Goal: Transaction & Acquisition: Purchase product/service

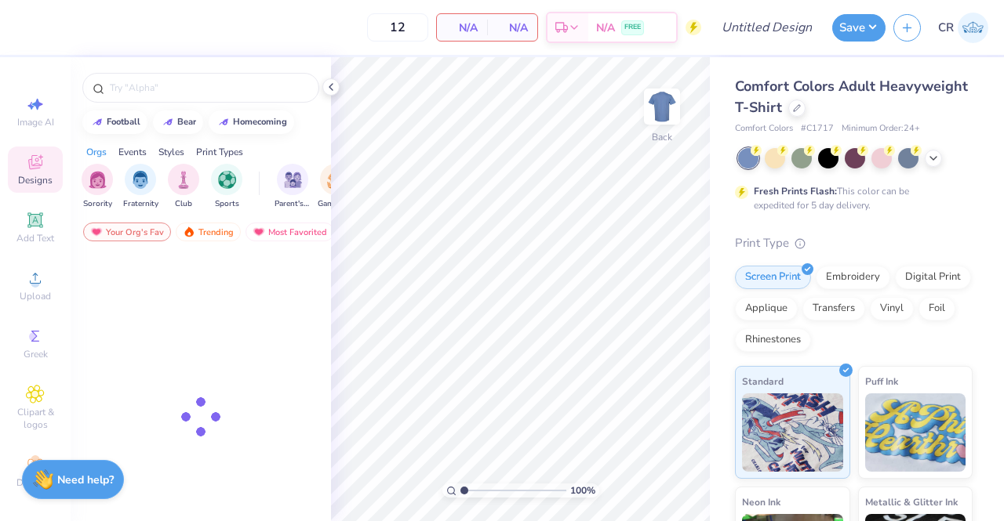
click at [889, 97] on div "Comfort Colors Adult Heavyweight T-Shirt" at bounding box center [854, 97] width 238 height 42
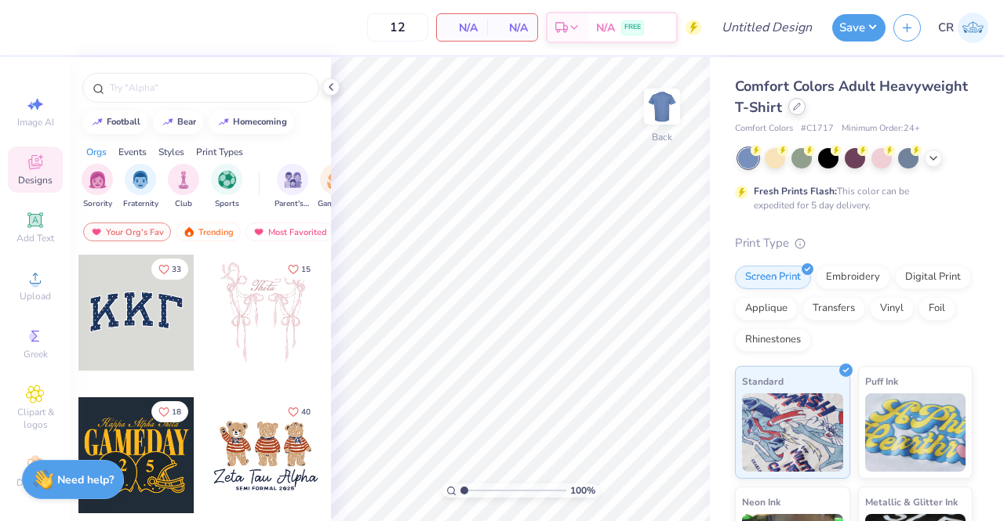
click at [805, 112] on div at bounding box center [796, 106] width 17 height 17
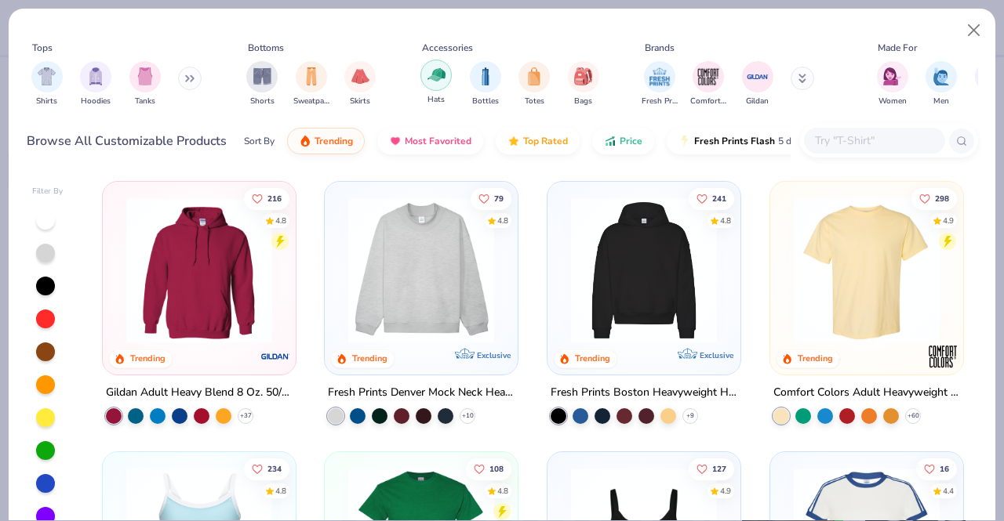
click at [429, 76] on img "filter for Hats" at bounding box center [436, 75] width 18 height 18
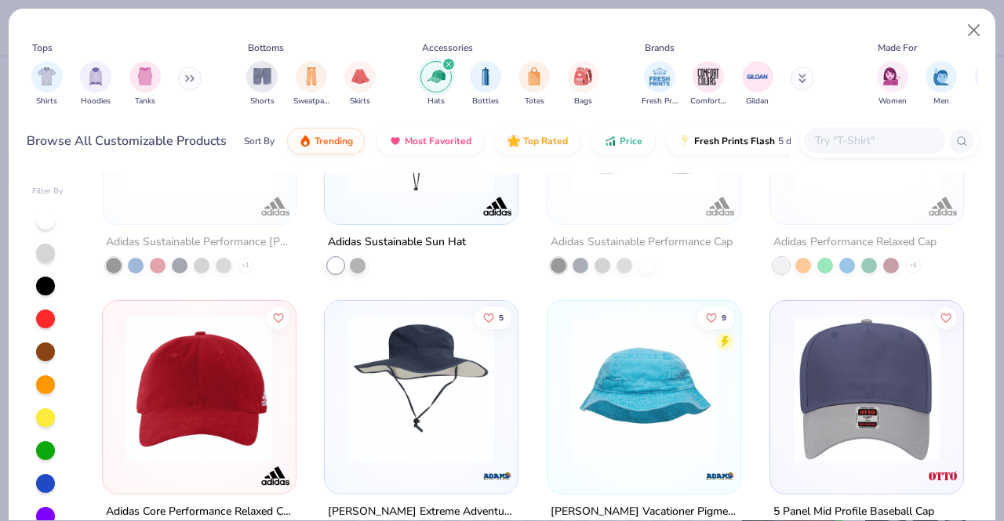
scroll to position [48, 0]
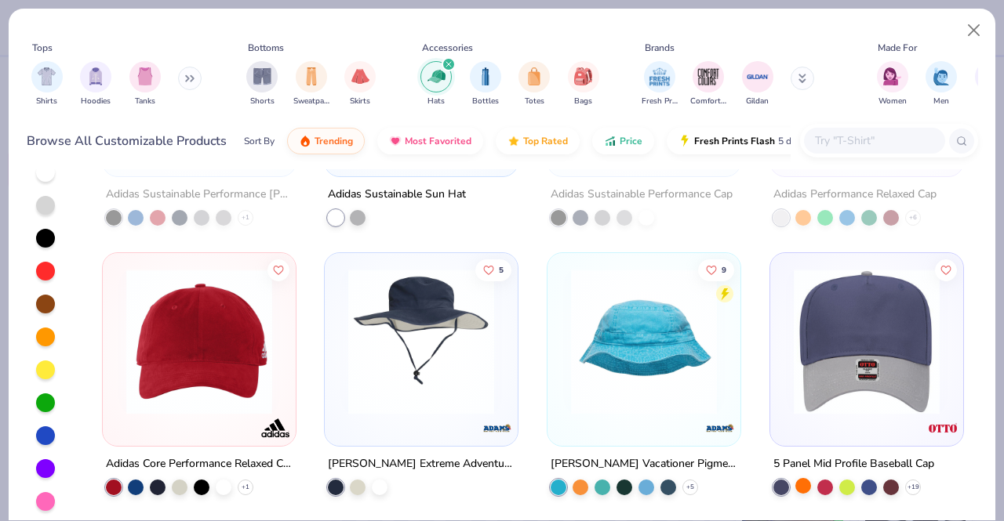
drag, startPoint x: 800, startPoint y: 473, endPoint x: 797, endPoint y: 484, distance: 11.4
click at [797, 484] on div at bounding box center [803, 486] width 16 height 16
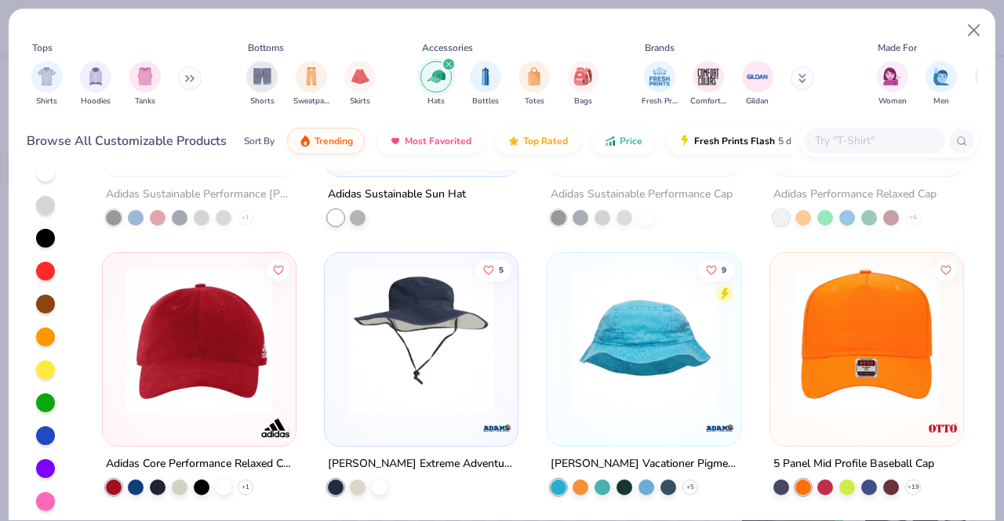
click at [863, 368] on img at bounding box center [867, 342] width 162 height 146
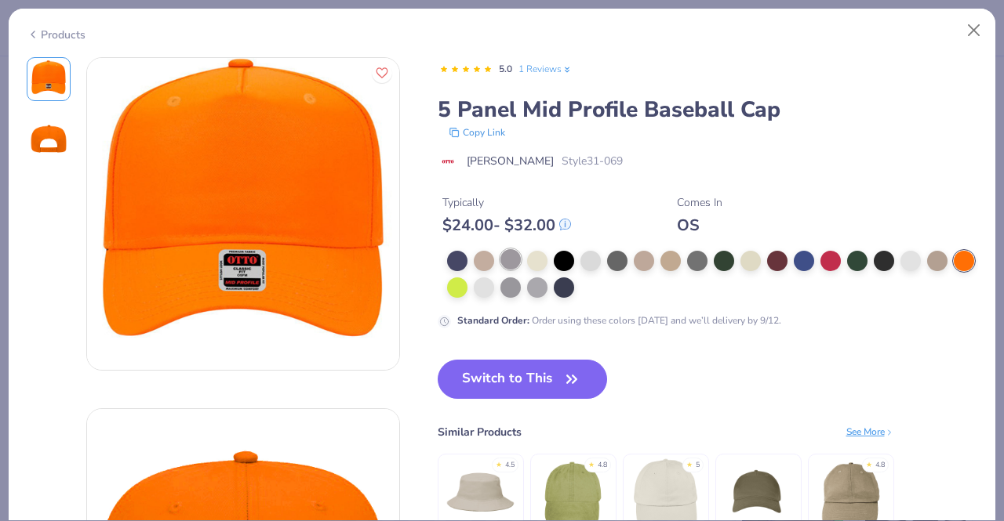
click at [516, 263] on div at bounding box center [510, 259] width 20 height 20
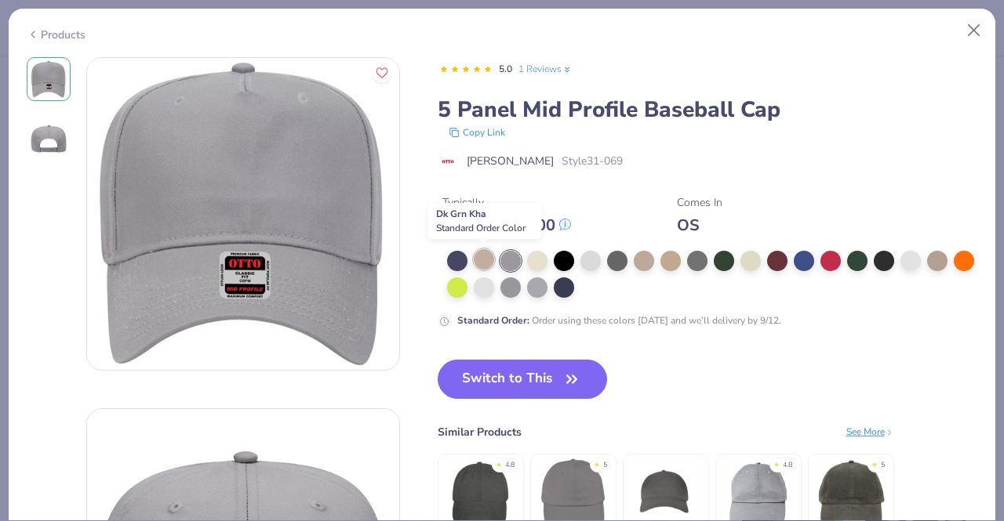
click at [474, 256] on div at bounding box center [484, 259] width 20 height 20
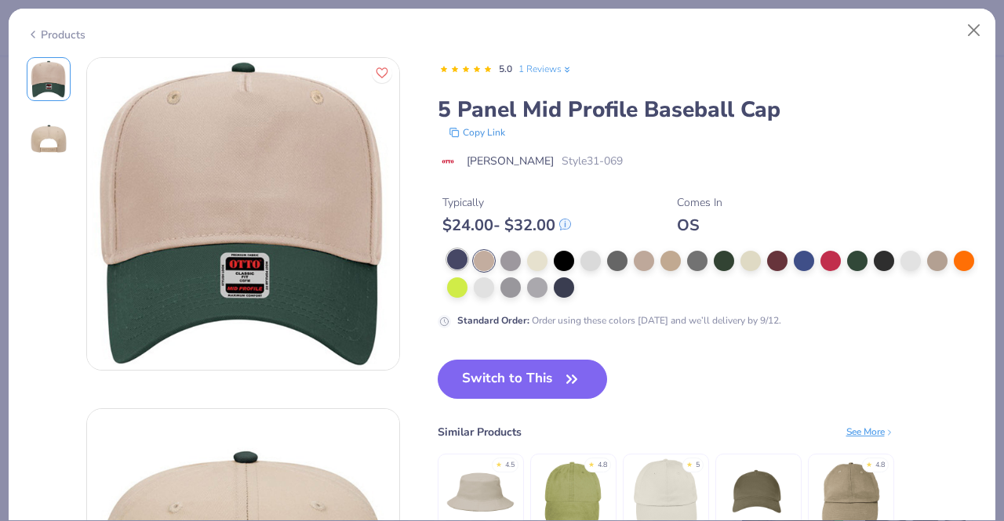
click at [464, 256] on div at bounding box center [457, 259] width 20 height 20
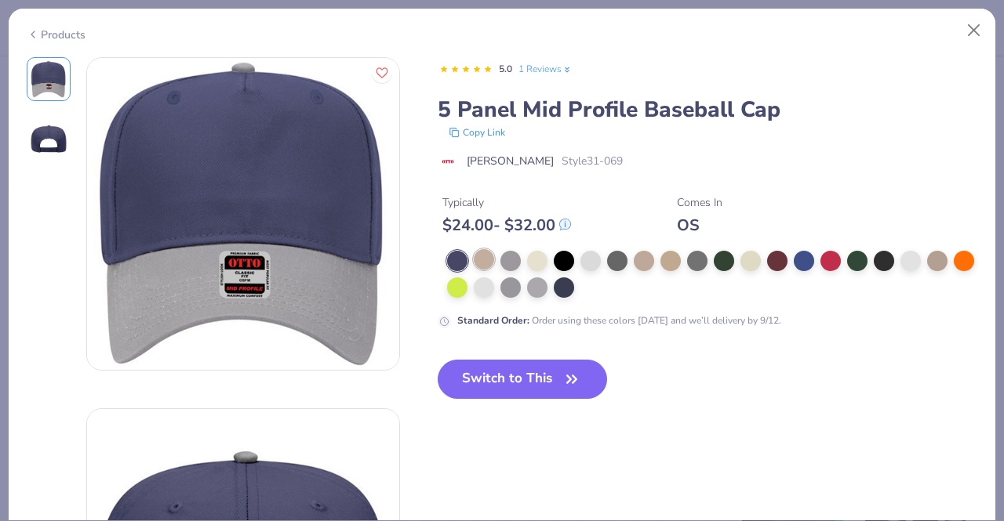
click at [478, 259] on div at bounding box center [484, 259] width 20 height 20
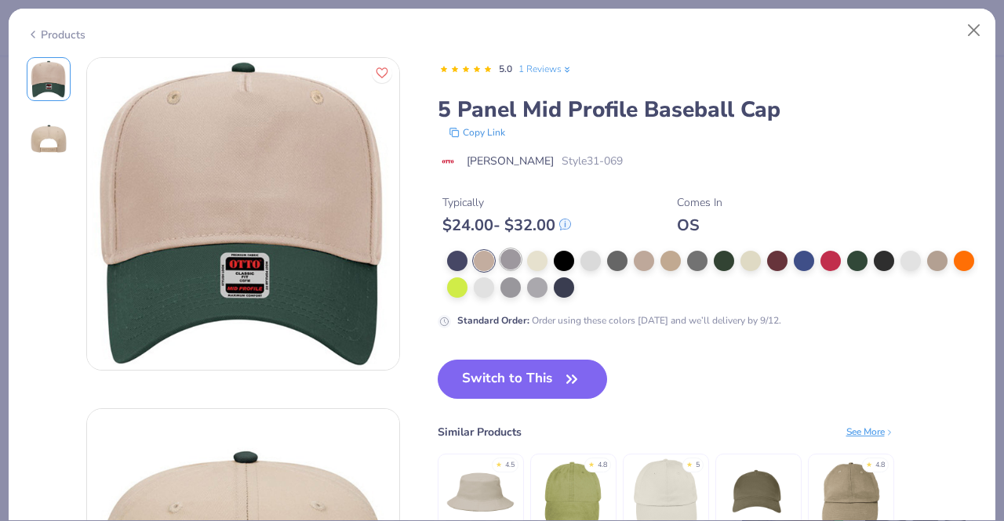
click at [513, 263] on div at bounding box center [510, 259] width 20 height 20
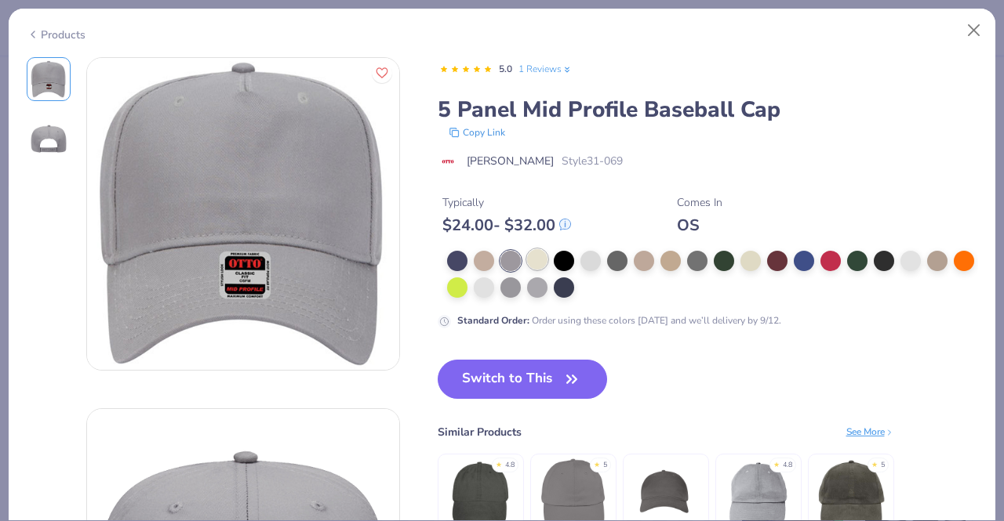
click at [543, 264] on div at bounding box center [537, 259] width 20 height 20
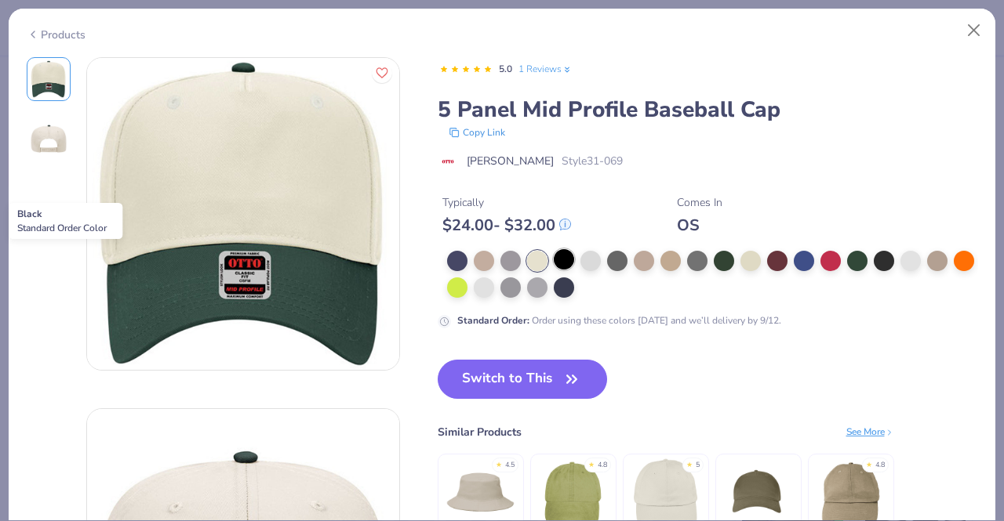
click at [557, 264] on div at bounding box center [564, 259] width 20 height 20
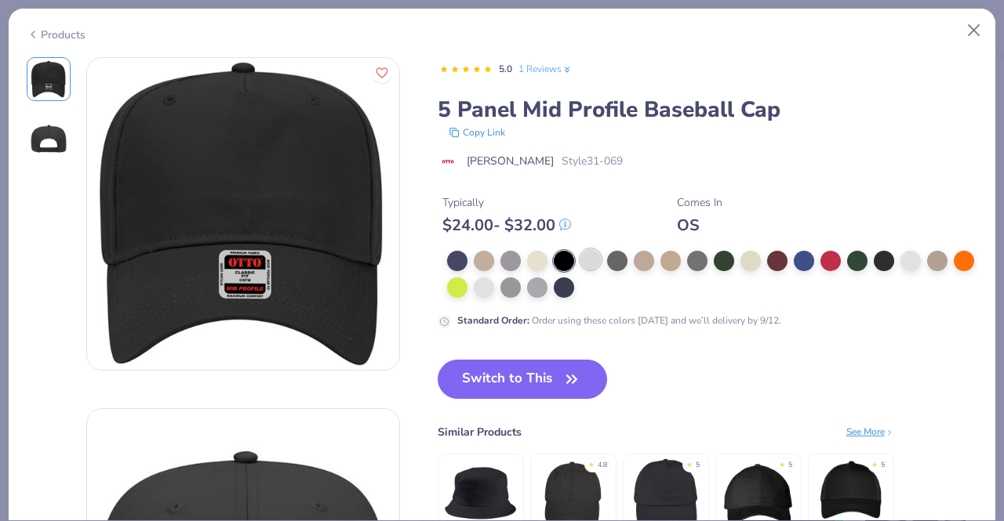
click at [584, 265] on div at bounding box center [590, 259] width 20 height 20
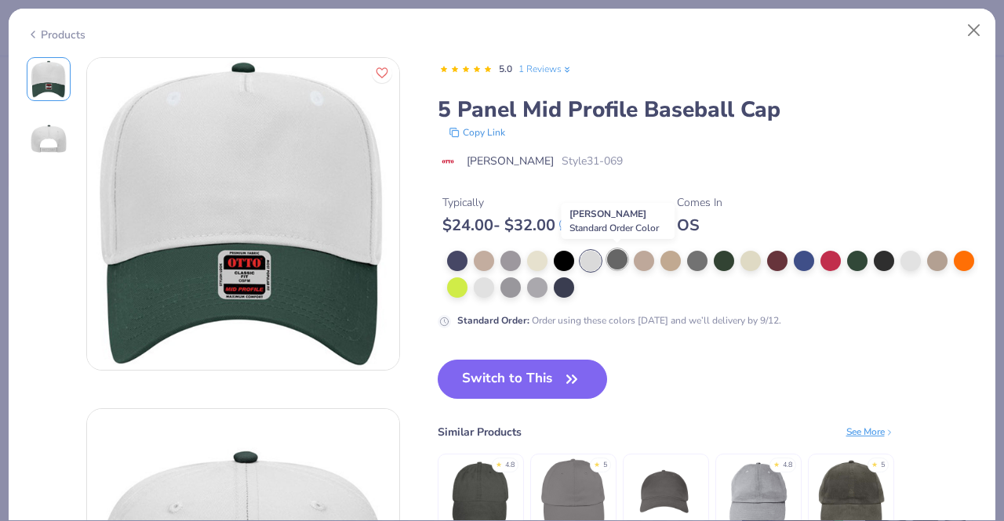
click at [610, 263] on div at bounding box center [617, 259] width 20 height 20
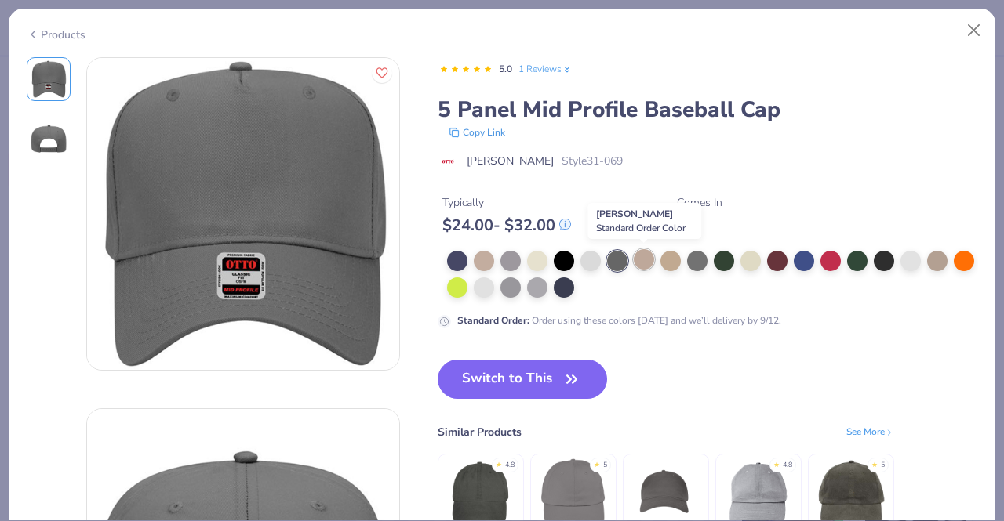
click at [639, 258] on div at bounding box center [644, 259] width 20 height 20
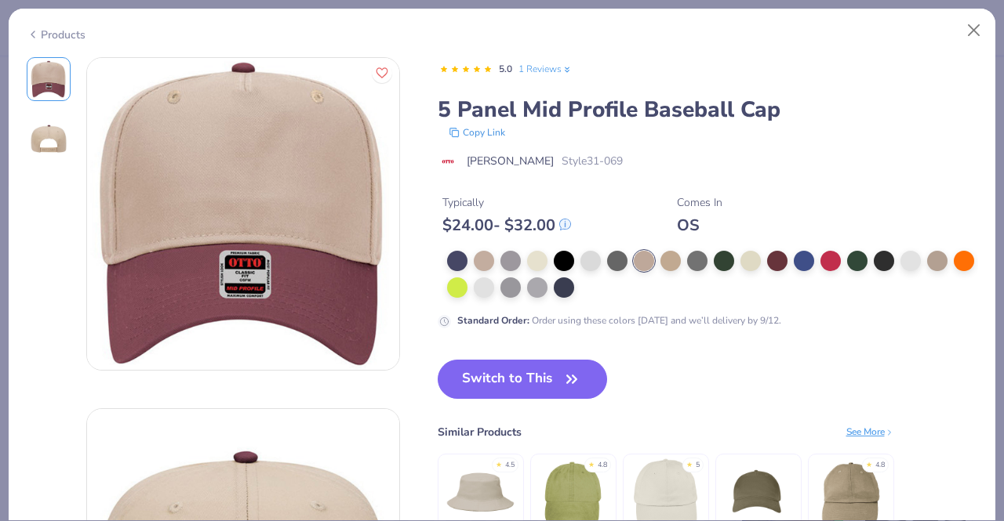
click at [657, 257] on div at bounding box center [712, 274] width 531 height 47
click at [665, 260] on div at bounding box center [670, 259] width 20 height 20
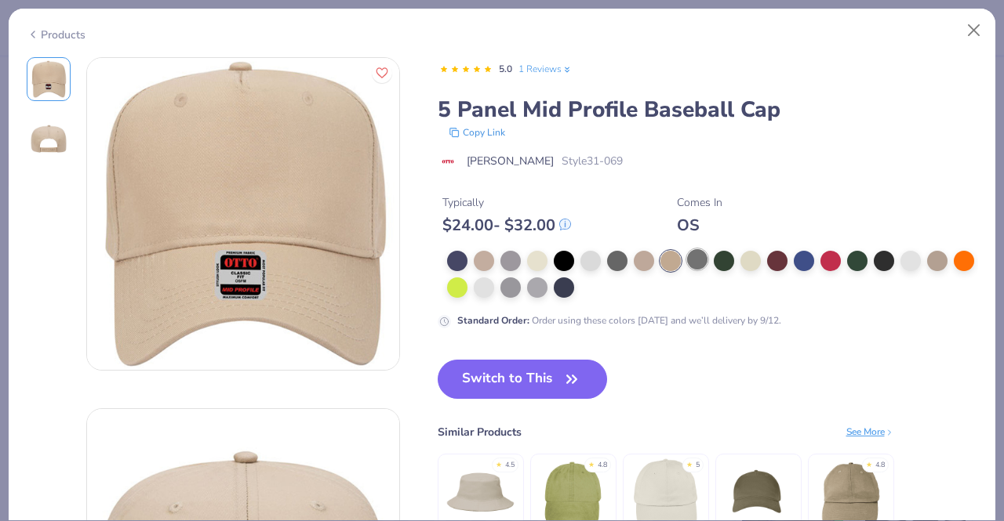
click at [701, 258] on div at bounding box center [697, 259] width 20 height 20
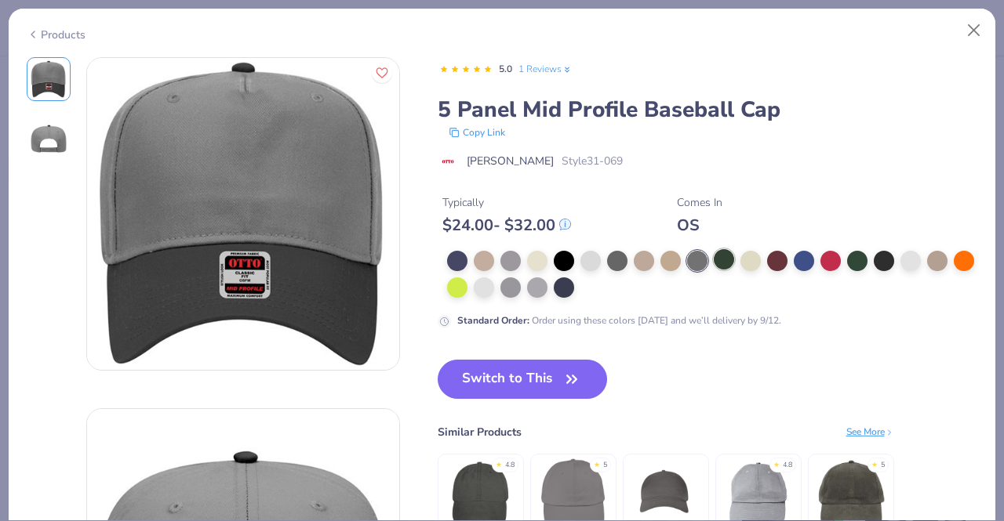
click at [721, 261] on div at bounding box center [724, 259] width 20 height 20
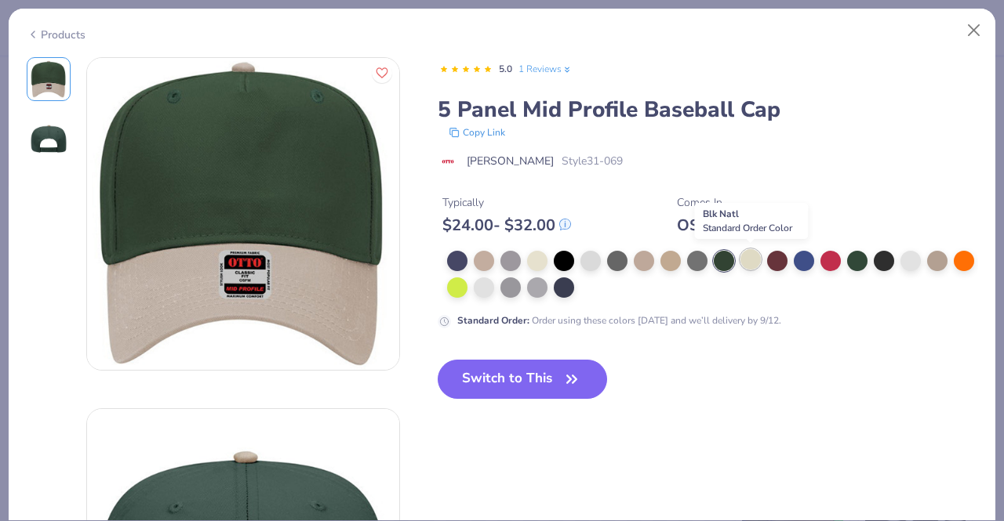
click at [747, 258] on div at bounding box center [750, 259] width 20 height 20
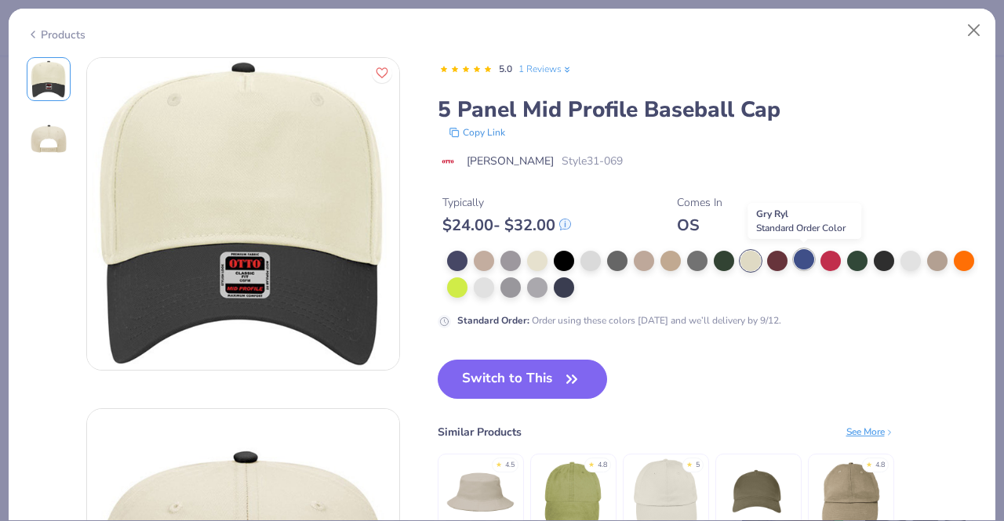
click at [812, 260] on div at bounding box center [804, 259] width 20 height 20
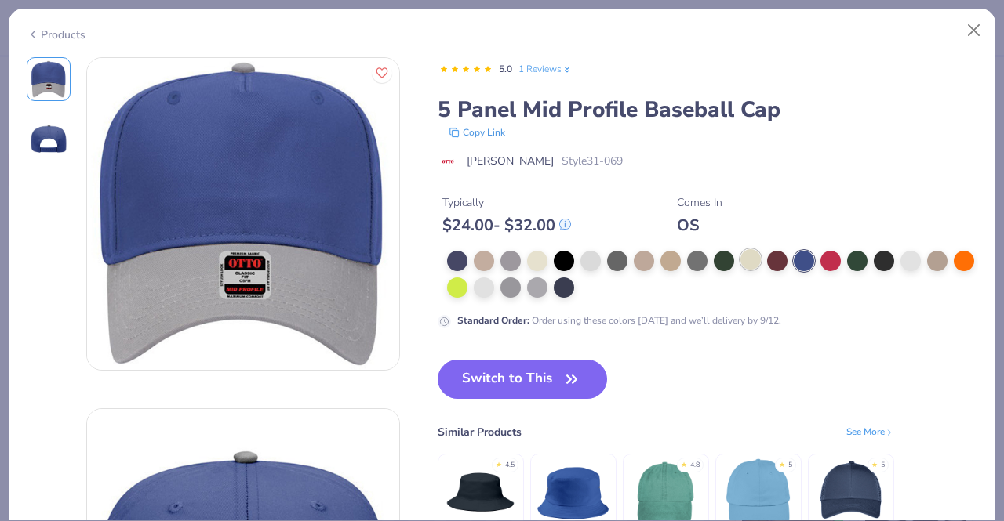
click at [750, 260] on div at bounding box center [750, 259] width 20 height 20
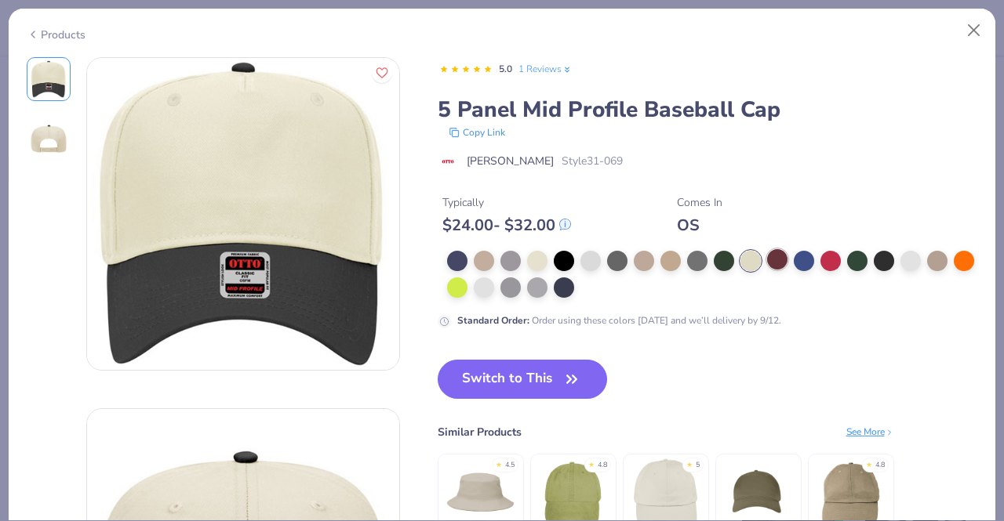
click at [773, 259] on div at bounding box center [777, 259] width 20 height 20
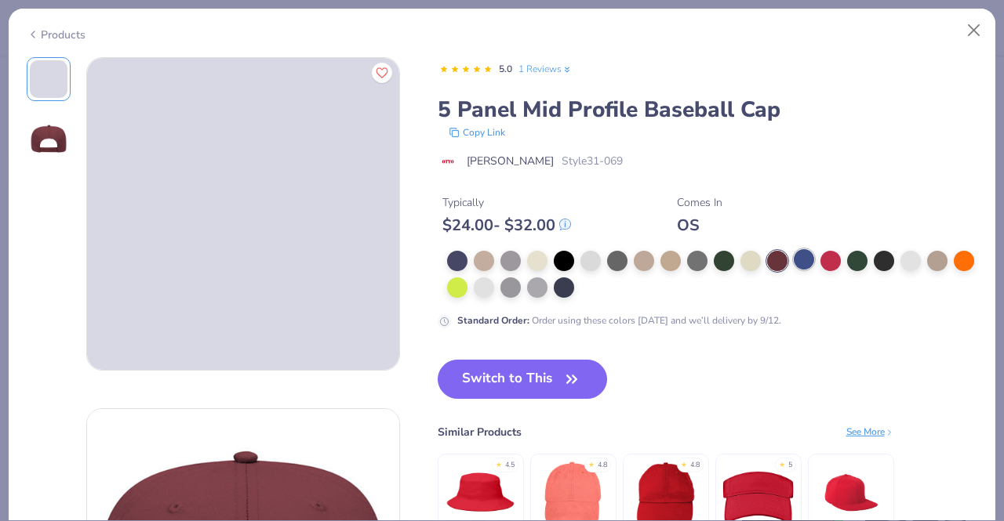
click at [808, 260] on div at bounding box center [804, 259] width 20 height 20
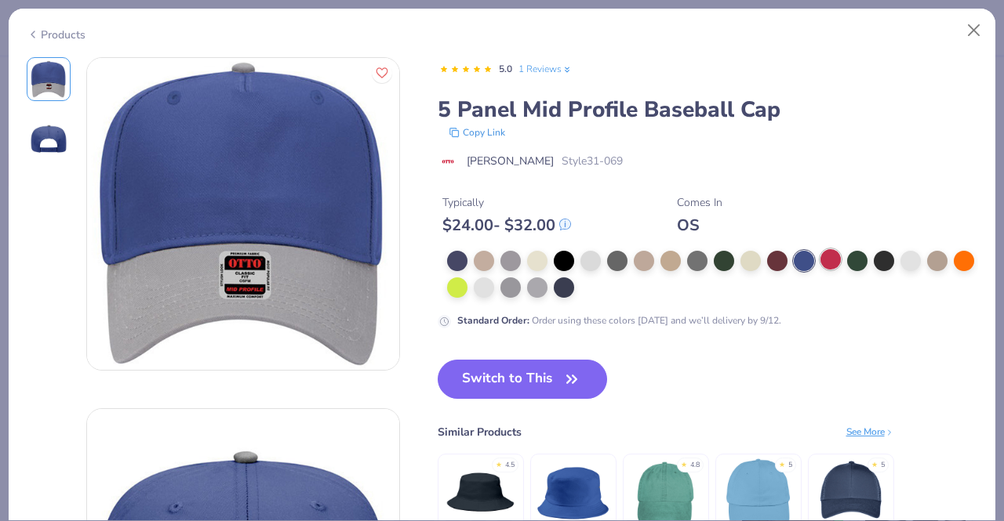
click at [825, 259] on div at bounding box center [830, 259] width 20 height 20
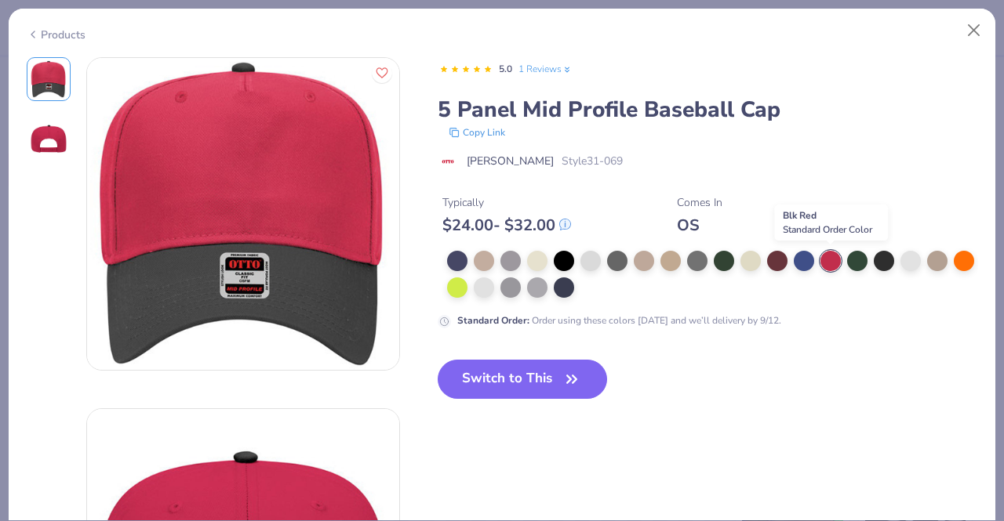
click at [841, 258] on div at bounding box center [830, 261] width 20 height 20
click at [850, 260] on div at bounding box center [857, 259] width 20 height 20
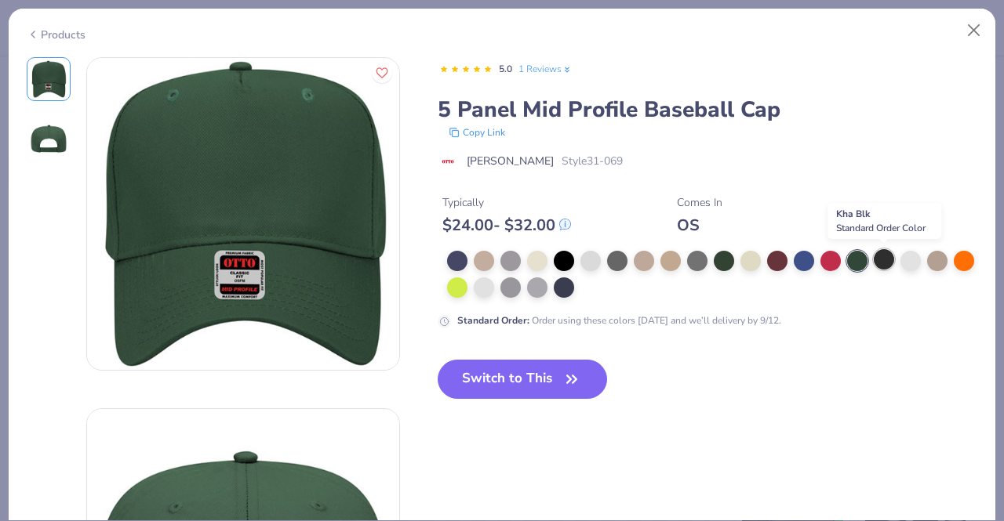
click at [890, 261] on div at bounding box center [884, 259] width 20 height 20
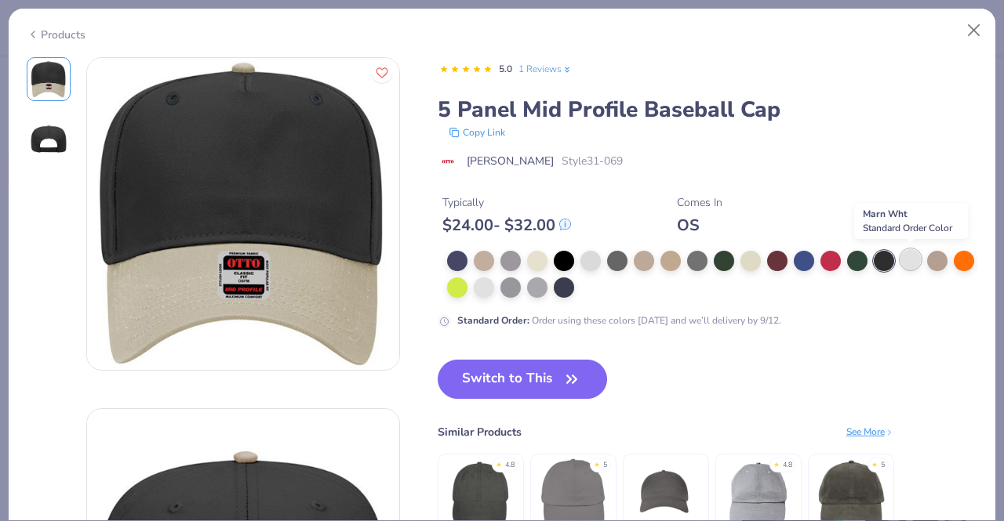
click at [905, 261] on div at bounding box center [910, 259] width 20 height 20
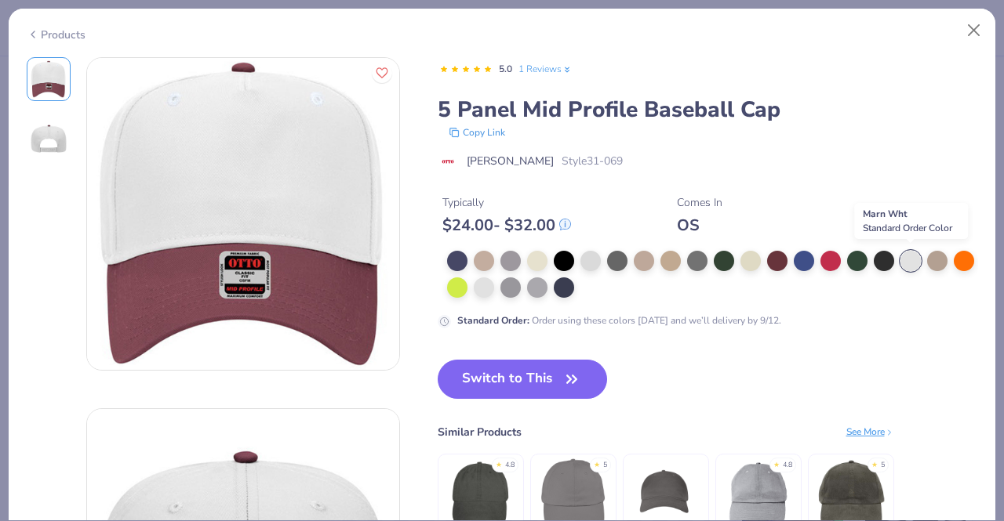
click at [917, 261] on div at bounding box center [910, 261] width 20 height 20
click at [936, 260] on div at bounding box center [937, 259] width 20 height 20
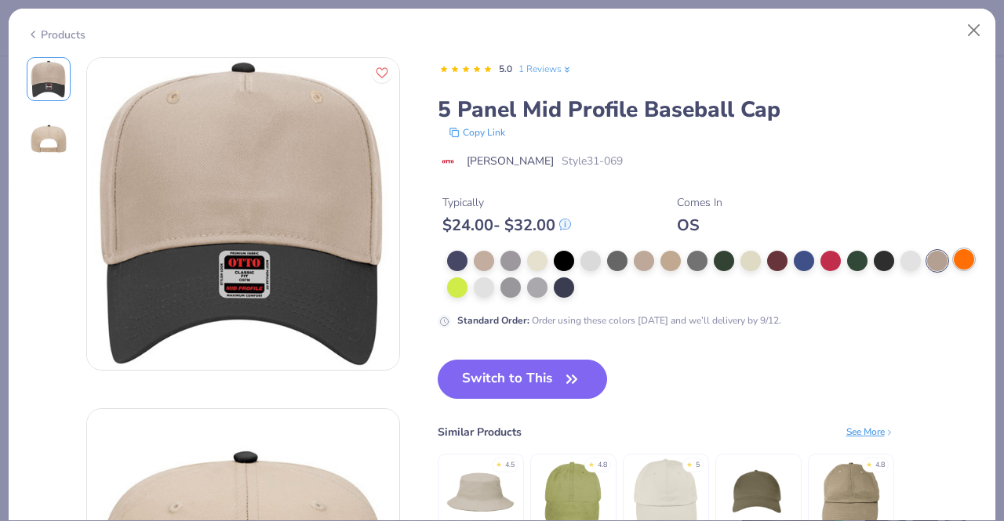
click at [954, 270] on div at bounding box center [964, 259] width 20 height 20
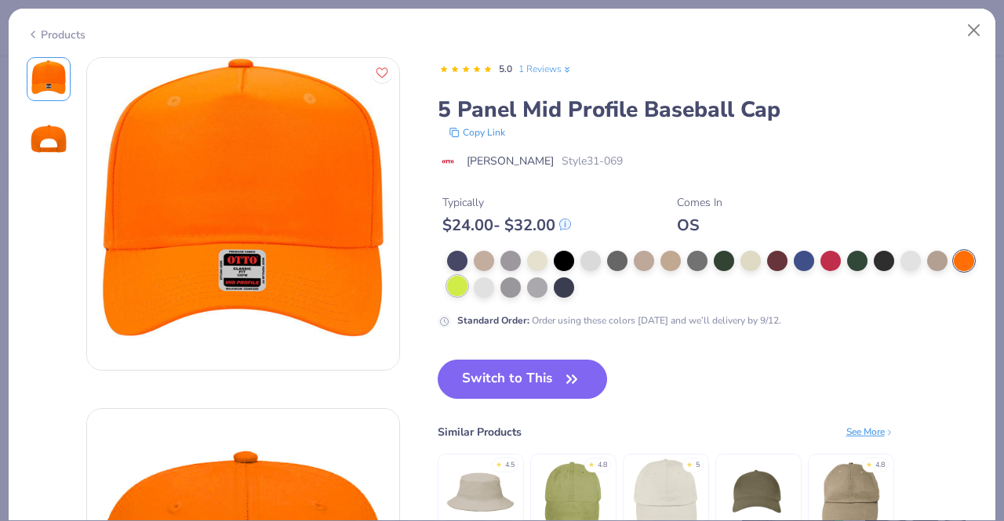
click at [467, 289] on div at bounding box center [457, 286] width 20 height 20
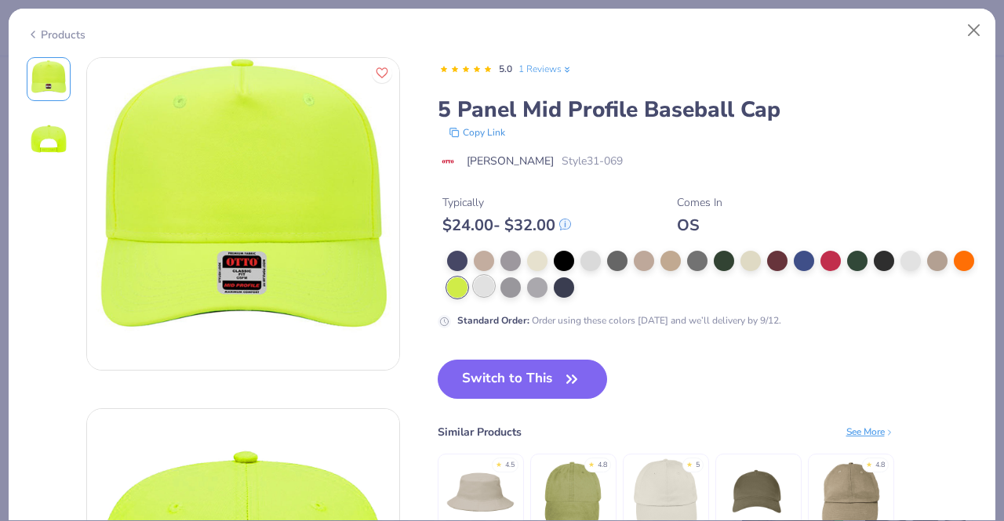
click at [494, 288] on div at bounding box center [484, 286] width 20 height 20
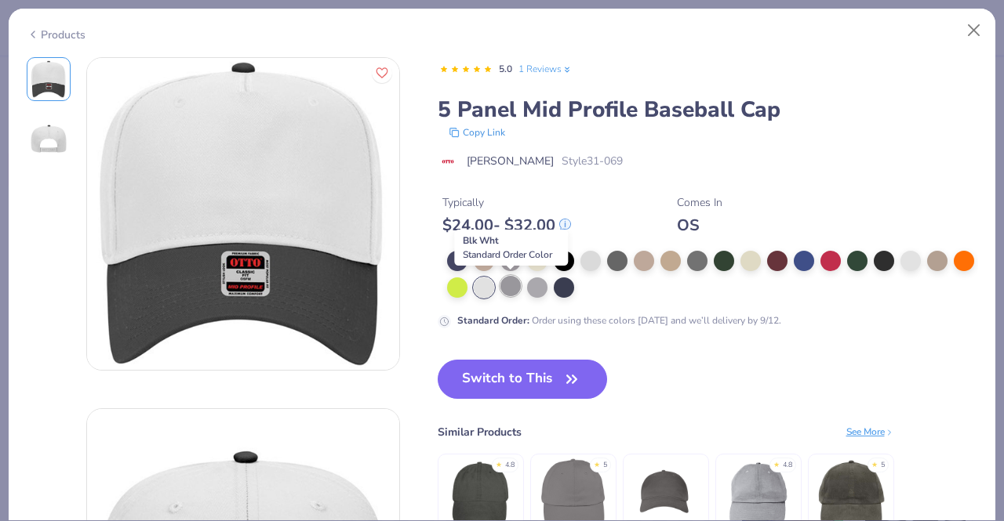
click at [521, 288] on div at bounding box center [510, 286] width 20 height 20
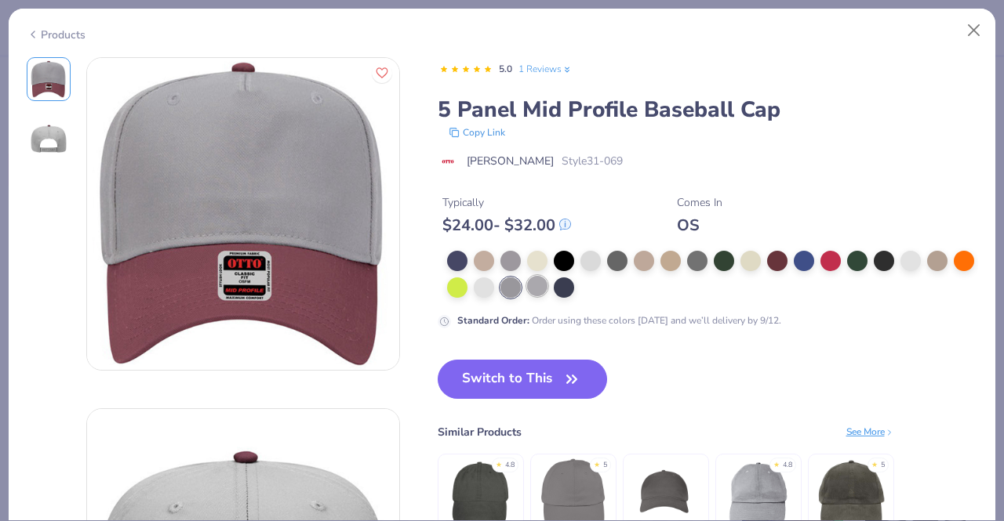
click at [547, 285] on div at bounding box center [537, 286] width 20 height 20
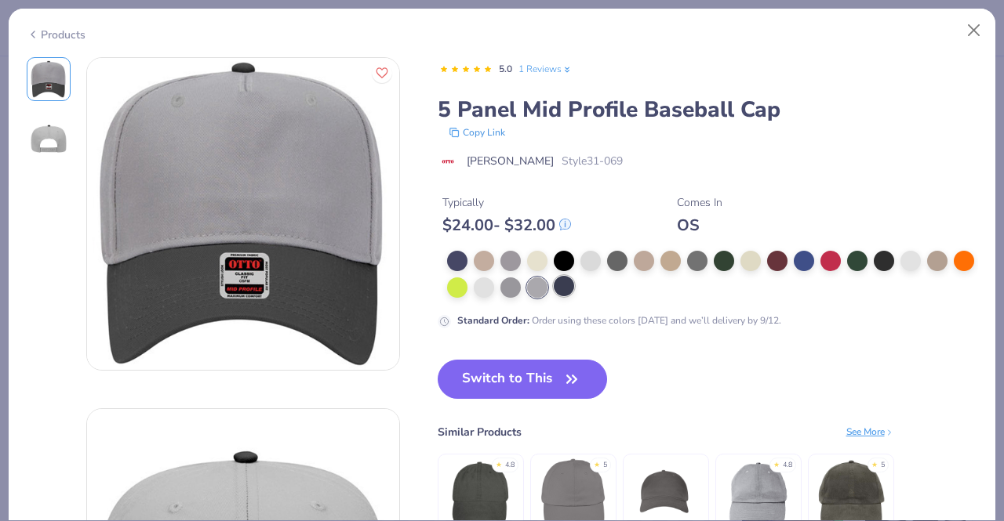
click at [574, 286] on div at bounding box center [564, 286] width 20 height 20
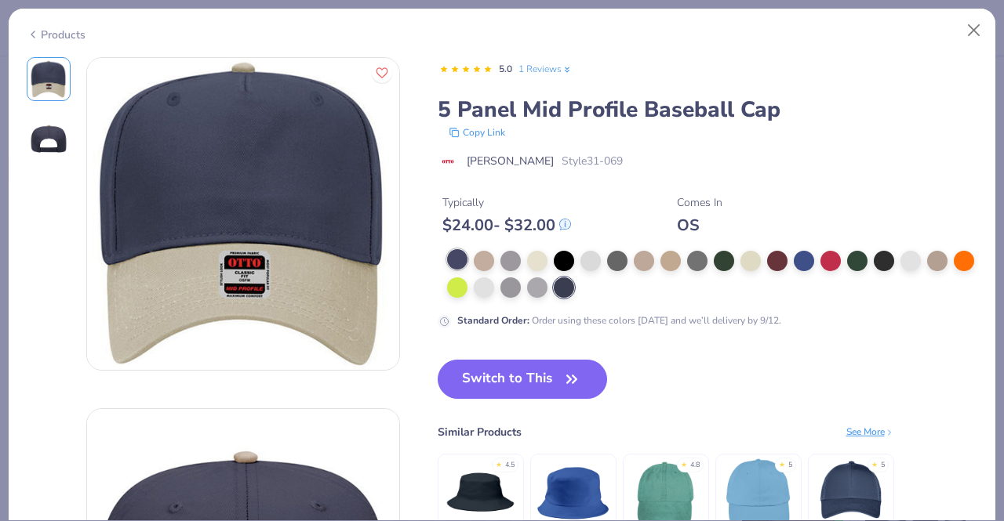
click at [445, 264] on div at bounding box center [708, 274] width 540 height 47
click at [460, 262] on div at bounding box center [457, 259] width 20 height 20
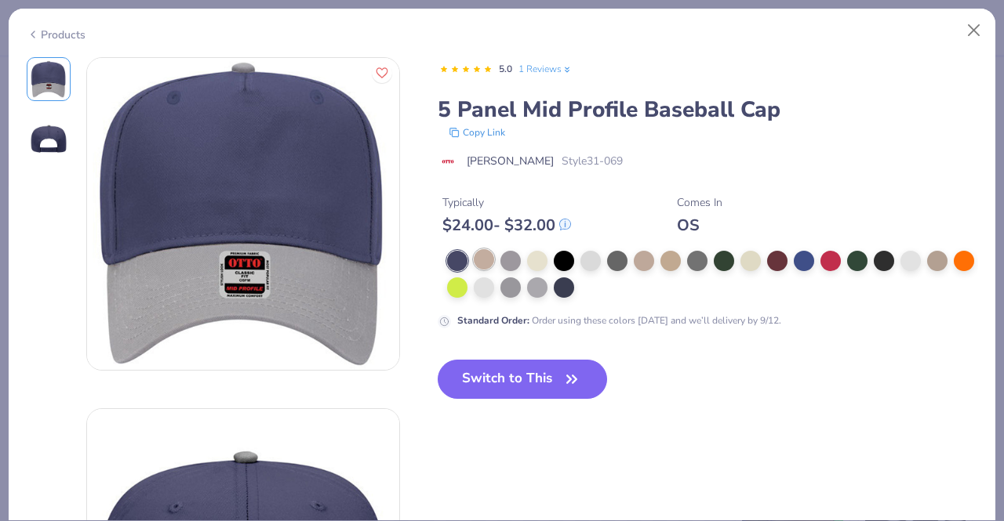
click at [483, 263] on div at bounding box center [484, 259] width 20 height 20
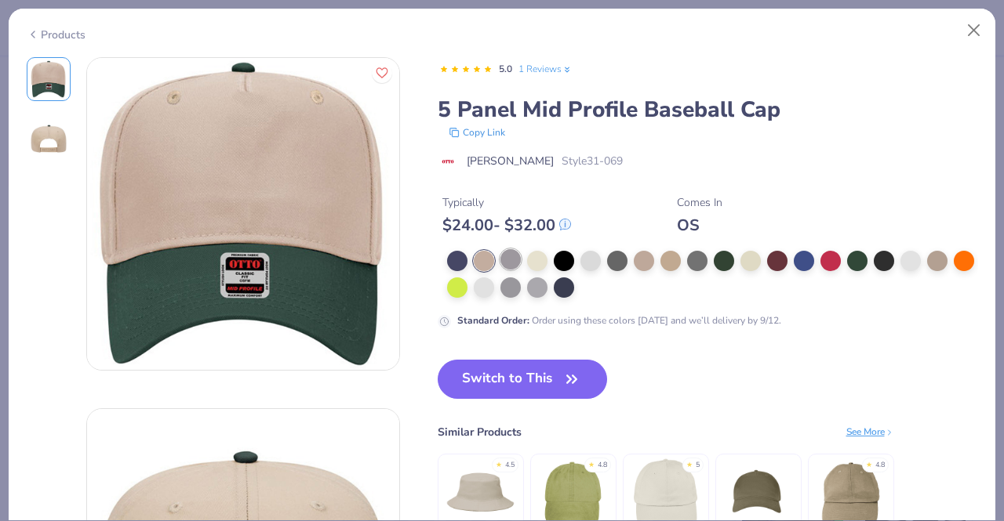
click at [502, 263] on div at bounding box center [510, 259] width 20 height 20
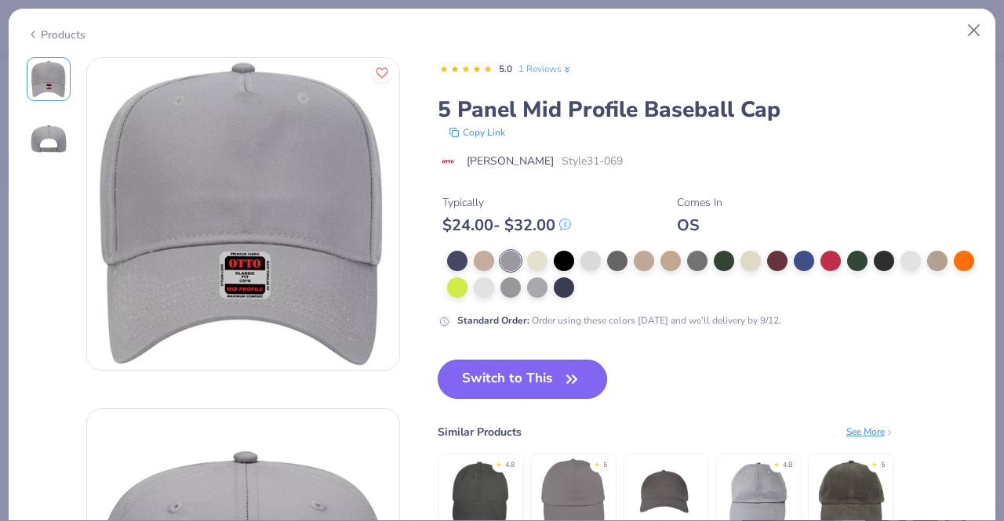
click at [486, 366] on button "Switch to This" at bounding box center [523, 379] width 170 height 39
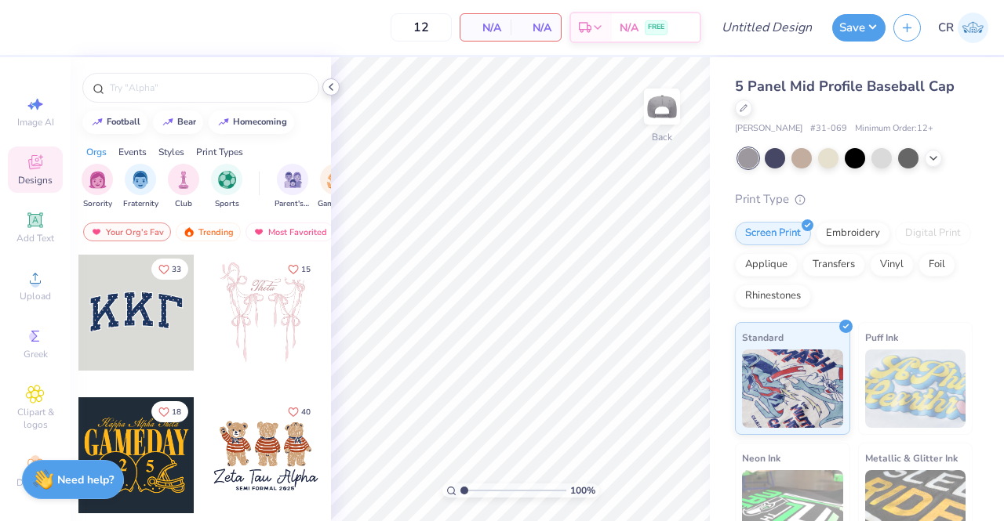
click at [331, 87] on icon at bounding box center [331, 87] width 13 height 13
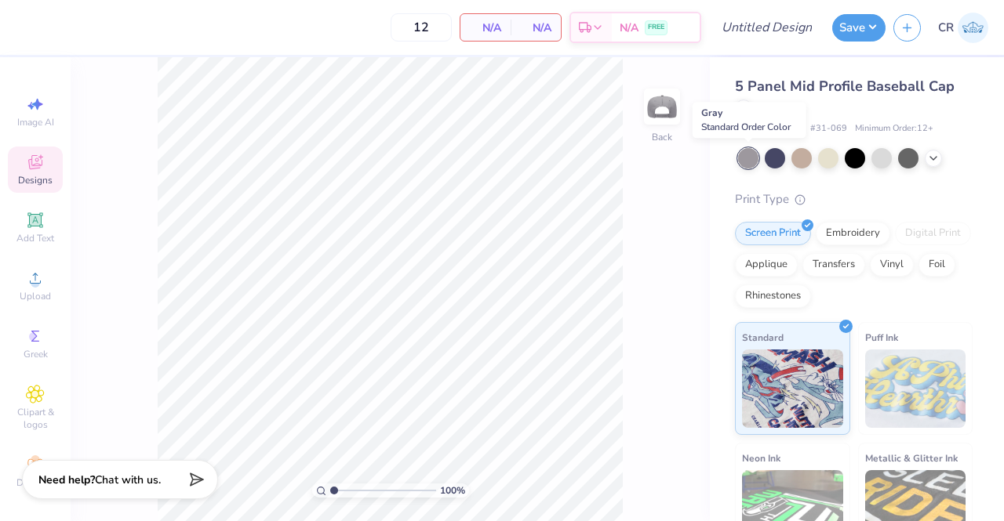
click at [746, 164] on div at bounding box center [748, 158] width 20 height 20
